Goal: Task Accomplishment & Management: Manage account settings

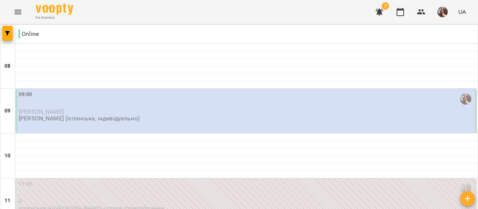
click at [443, 9] on img "button" at bounding box center [442, 12] width 10 height 10
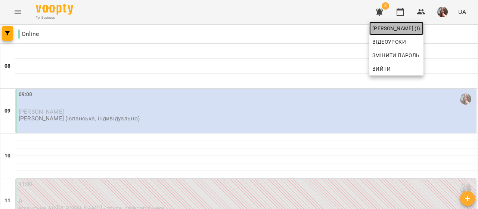
click at [420, 26] on span "[PERSON_NAME] (і)" at bounding box center [396, 28] width 48 height 9
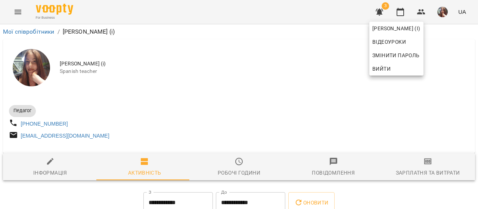
click at [279, 113] on div at bounding box center [239, 104] width 478 height 209
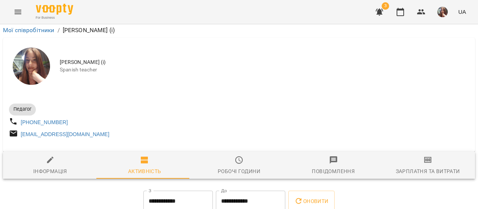
scroll to position [149, 0]
click at [400, 12] on icon "button" at bounding box center [400, 11] width 9 height 9
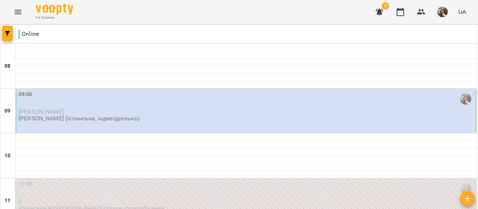
scroll to position [37, 0]
click at [85, 108] on p "[PERSON_NAME]" at bounding box center [246, 111] width 455 height 6
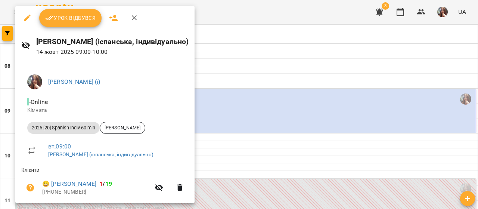
click at [80, 21] on span "Урок відбувся" at bounding box center [70, 17] width 51 height 9
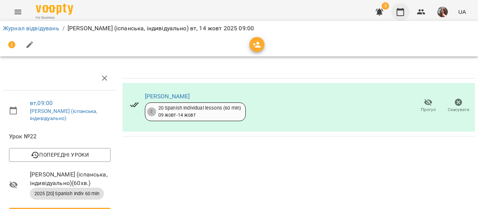
click at [395, 10] on button "button" at bounding box center [400, 12] width 18 height 18
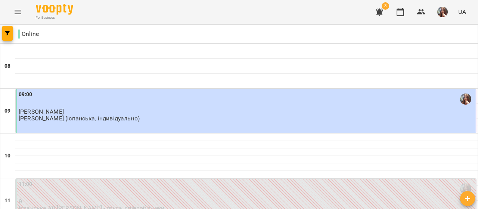
click at [444, 11] on img "button" at bounding box center [442, 12] width 10 height 10
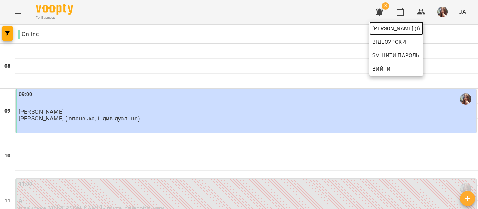
click at [420, 29] on span "[PERSON_NAME] (і)" at bounding box center [396, 28] width 48 height 9
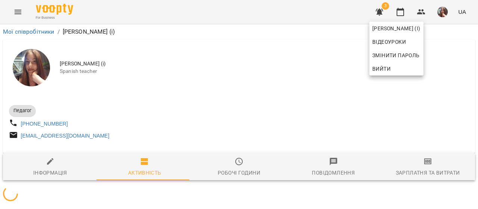
click at [384, 86] on div at bounding box center [239, 104] width 478 height 209
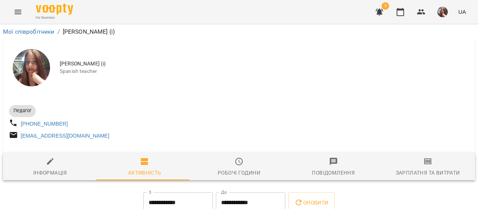
scroll to position [75, 0]
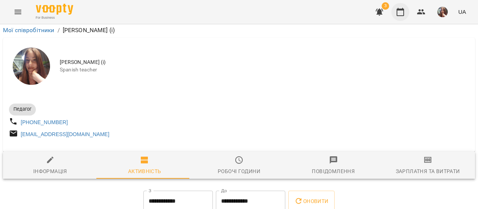
click at [400, 9] on icon "button" at bounding box center [399, 12] width 7 height 8
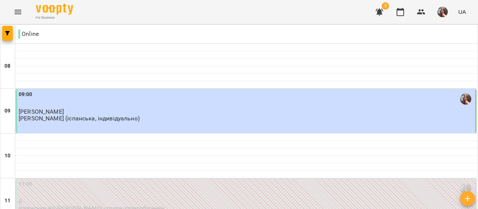
scroll to position [336, 0]
